Goal: Information Seeking & Learning: Learn about a topic

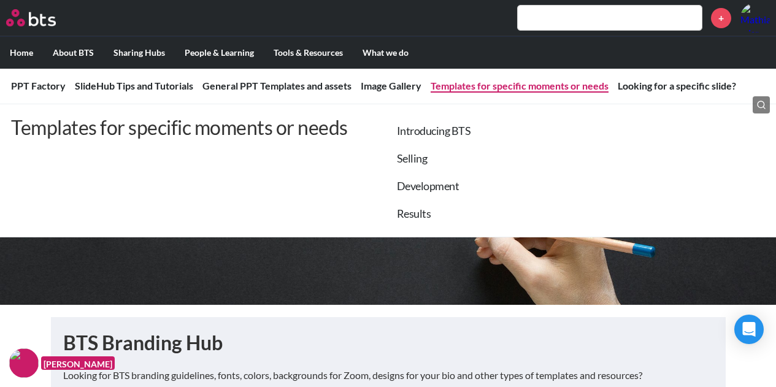
scroll to position [2256, 0]
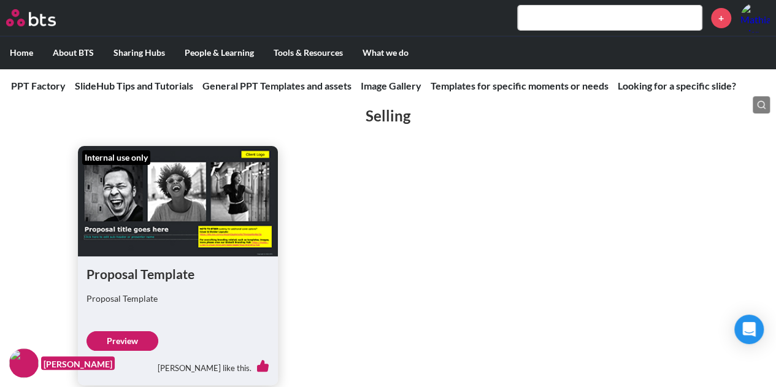
click at [20, 48] on label "Home" at bounding box center [21, 53] width 43 height 32
click at [0, 0] on input "Home" at bounding box center [0, 0] width 0 height 0
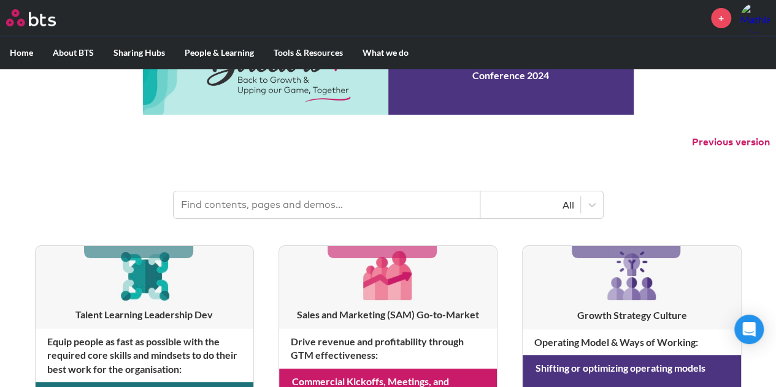
scroll to position [25, 0]
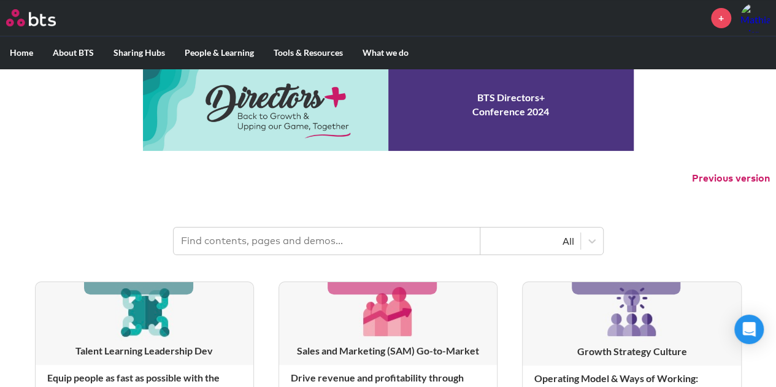
click at [304, 246] on input "text" at bounding box center [327, 240] width 307 height 27
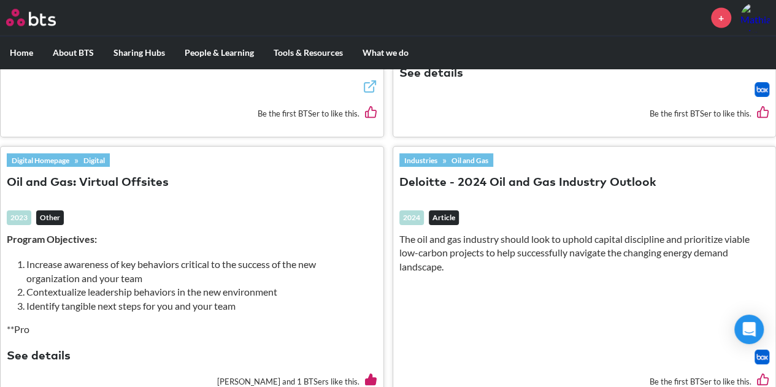
scroll to position [1207, 0]
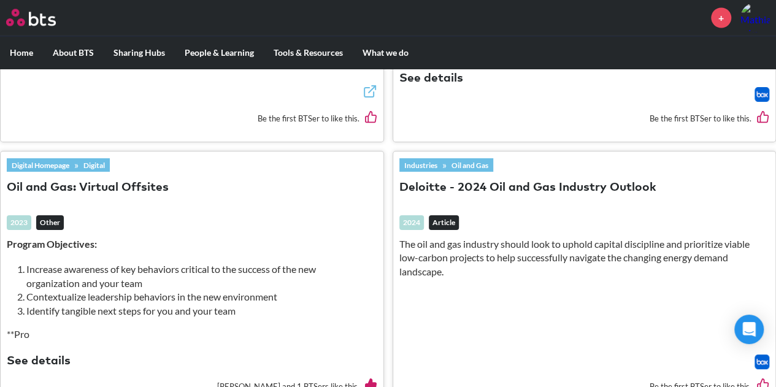
click at [543, 180] on button "Deloitte - 2024 Oil and Gas Industry Outlook" at bounding box center [527, 188] width 257 height 17
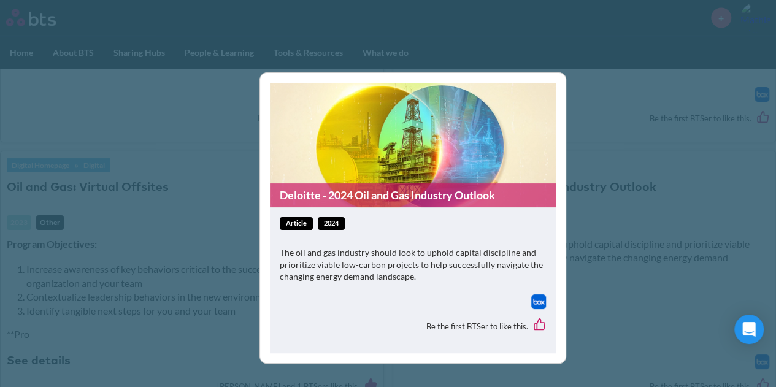
click at [394, 192] on link "Deloitte - 2024 Oil and Gas Industry Outlook" at bounding box center [413, 195] width 286 height 24
click at [278, 131] on figure "Deloitte - 2024 Oil and Gas Industry Outlook" at bounding box center [413, 145] width 286 height 124
click at [206, 112] on div "Deloitte - 2024 Oil and Gas Industry Outlook article 2024 The oil and gas indus…" at bounding box center [388, 193] width 776 height 387
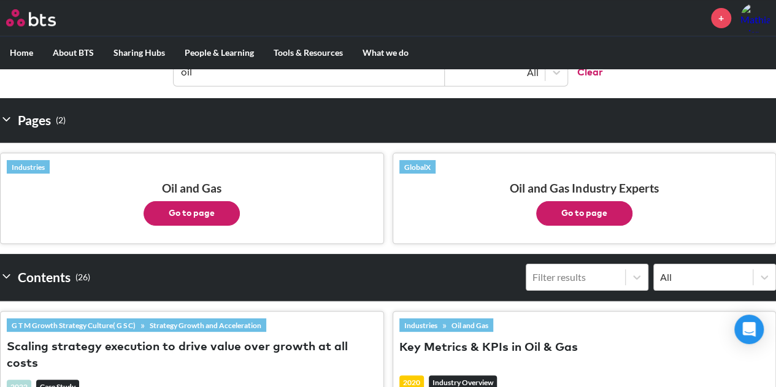
scroll to position [0, 0]
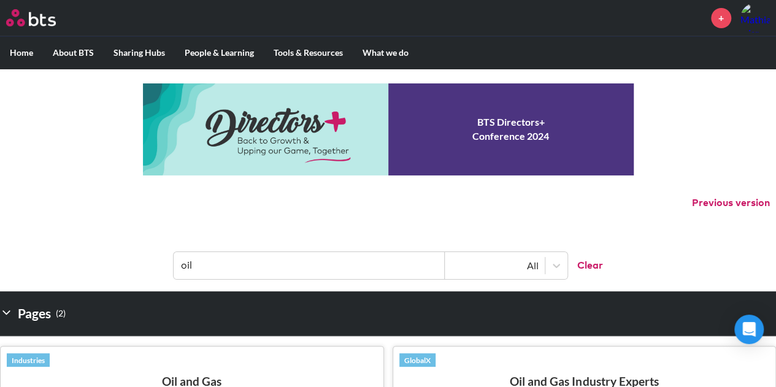
click at [250, 270] on input "oil" at bounding box center [309, 265] width 271 height 27
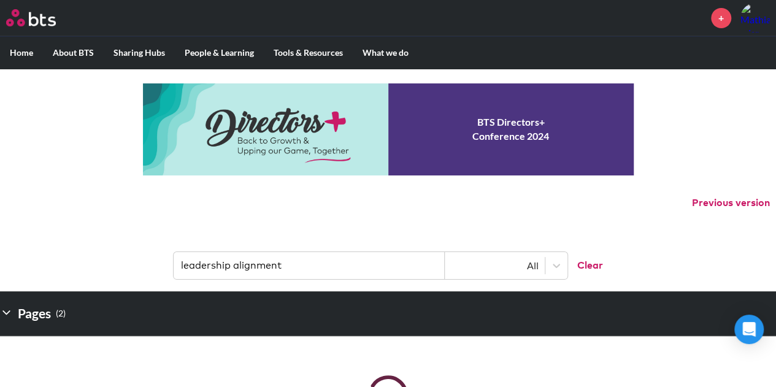
type input "leadership alignment"
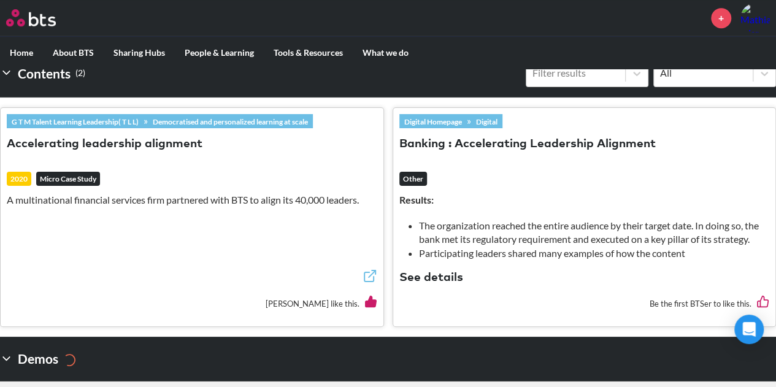
scroll to position [357, 0]
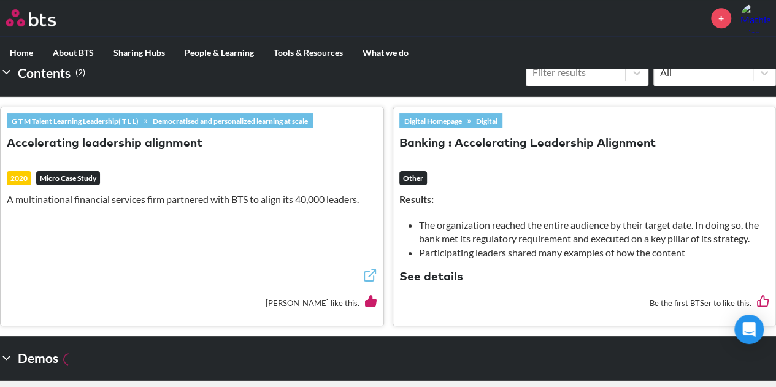
click at [456, 123] on link "Digital Homepage" at bounding box center [432, 120] width 67 height 13
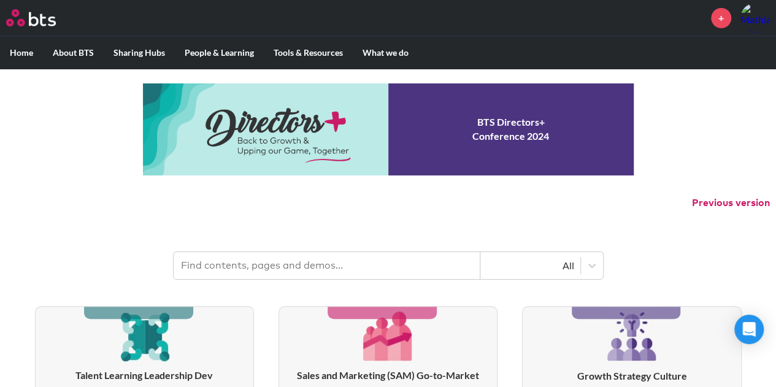
click at [344, 261] on input "text" at bounding box center [327, 265] width 307 height 27
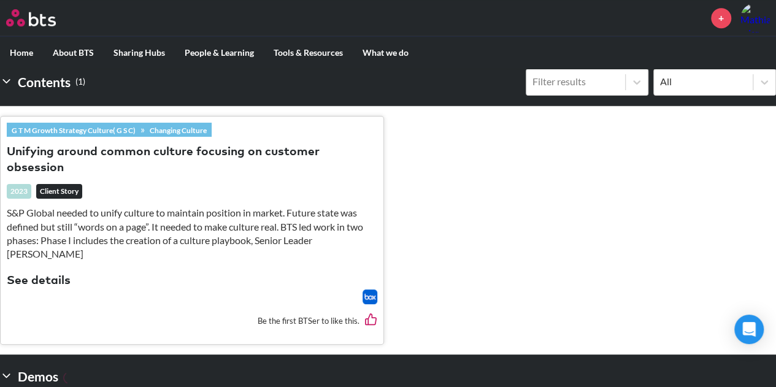
scroll to position [411, 0]
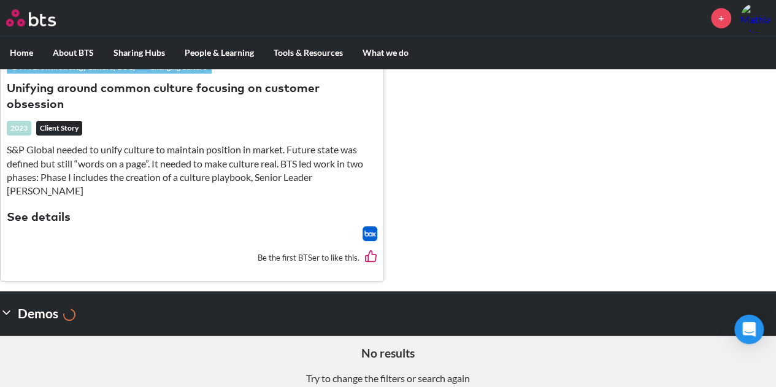
type input "leader alignment"
click at [56, 210] on button "See details" at bounding box center [39, 218] width 64 height 17
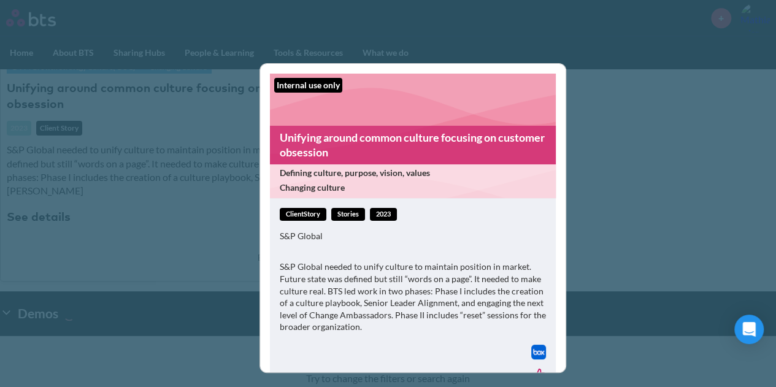
click at [353, 143] on link "Unifying around common culture focusing on customer obsession" at bounding box center [413, 145] width 286 height 39
